Goal: Transaction & Acquisition: Download file/media

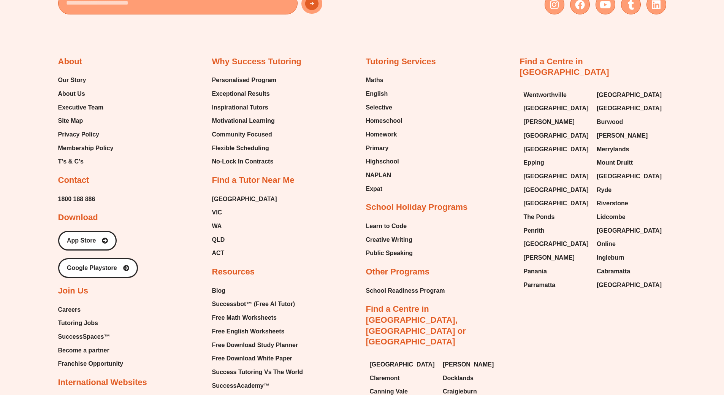
scroll to position [4664, 0]
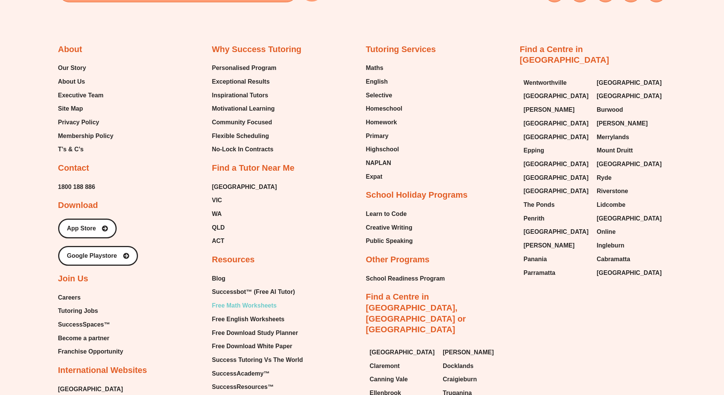
click at [237, 300] on span "Free Math Worksheets" at bounding box center [244, 305] width 65 height 11
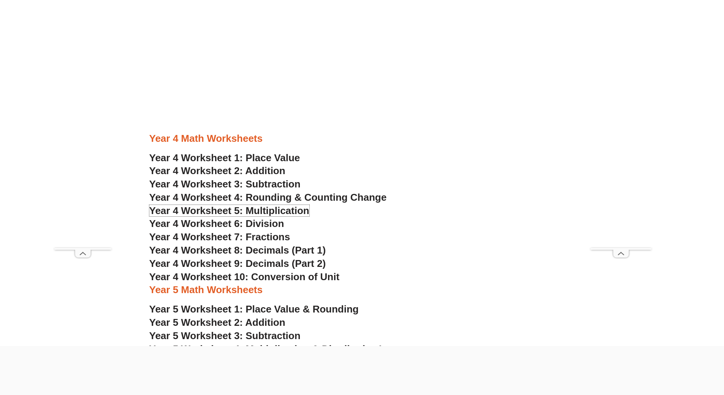
scroll to position [1328, 0]
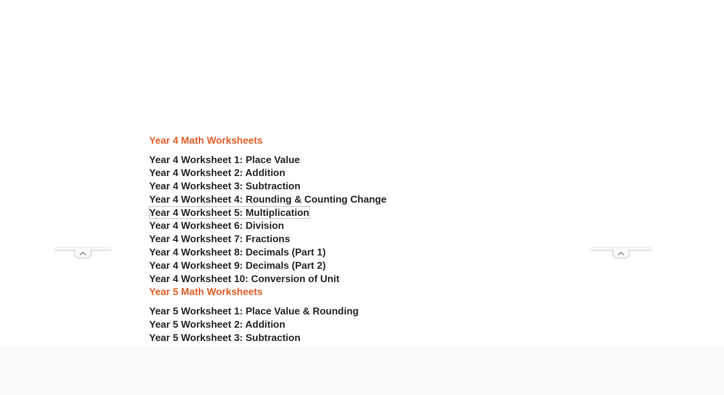
click at [296, 210] on span "Year 4 Worksheet 5: Multiplication" at bounding box center [229, 212] width 160 height 11
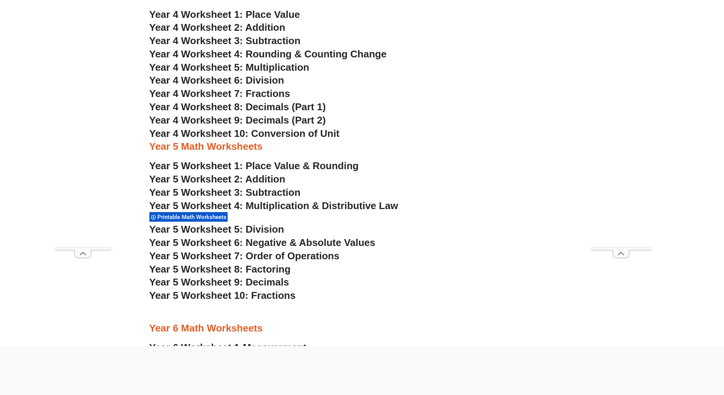
scroll to position [1480, 0]
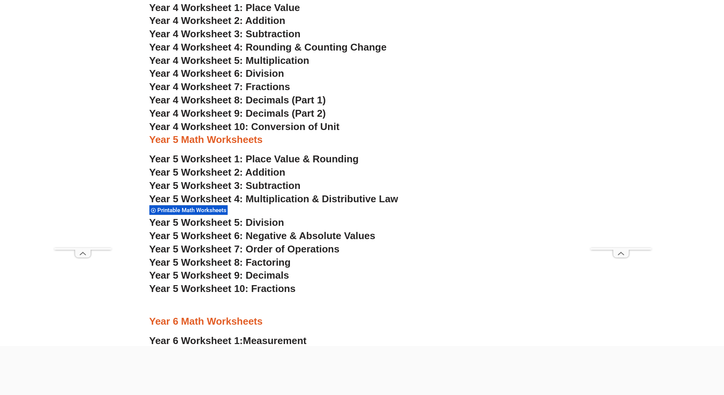
click at [420, 214] on div "Year 5 Worksheet 4: Multiplication & Distributive Law Printable Math Worksheets" at bounding box center [362, 205] width 426 height 24
click at [332, 200] on span "Year 5 Worksheet 4: Multiplication & Distributive Law" at bounding box center [273, 198] width 249 height 11
